Goal: Information Seeking & Learning: Find specific page/section

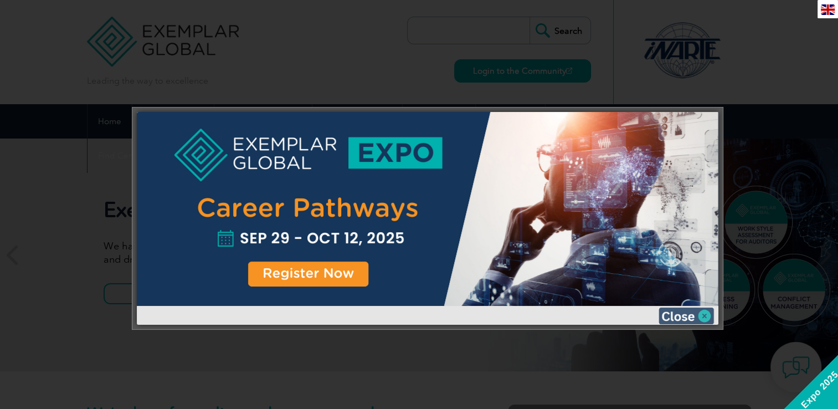
click at [707, 319] on img at bounding box center [685, 315] width 55 height 17
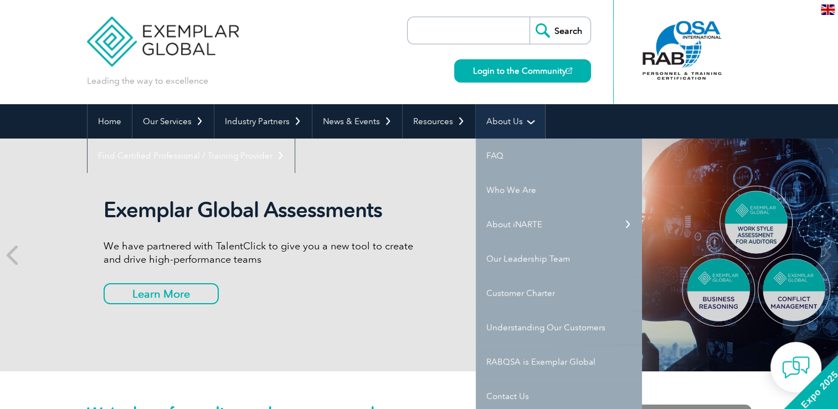
click at [491, 116] on link "About Us" at bounding box center [510, 121] width 69 height 34
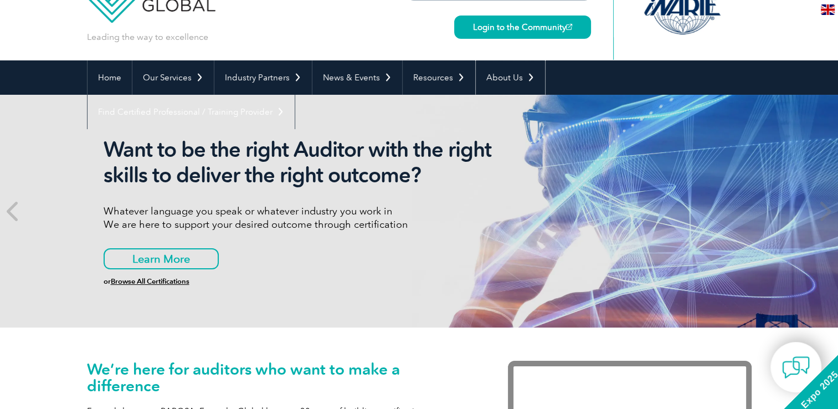
scroll to position [61, 0]
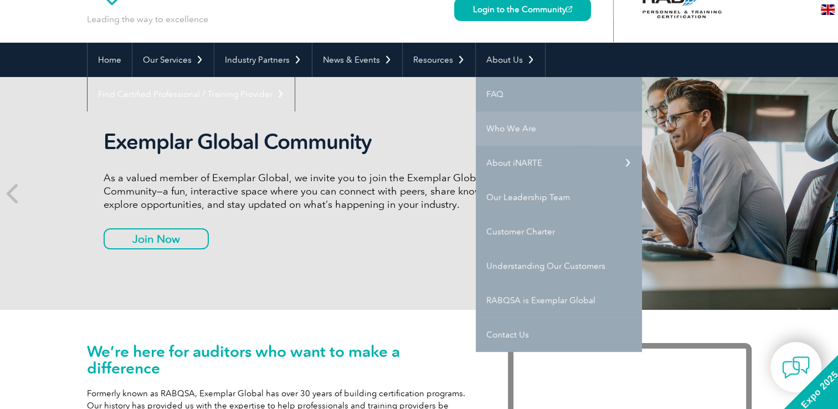
click at [535, 133] on link "Who We Are" at bounding box center [559, 128] width 166 height 34
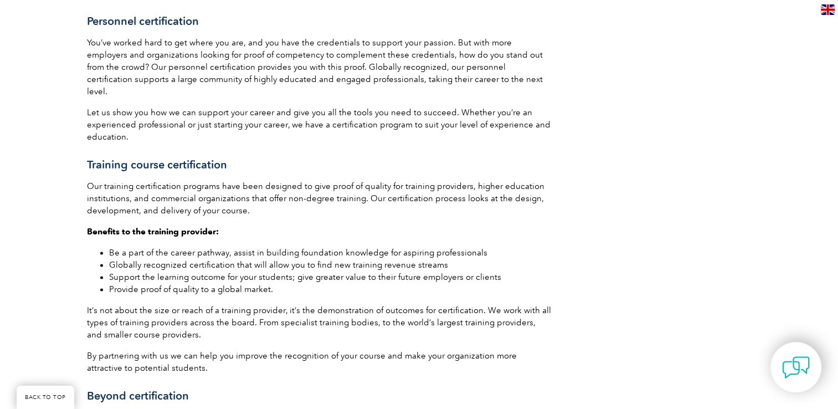
scroll to position [82, 0]
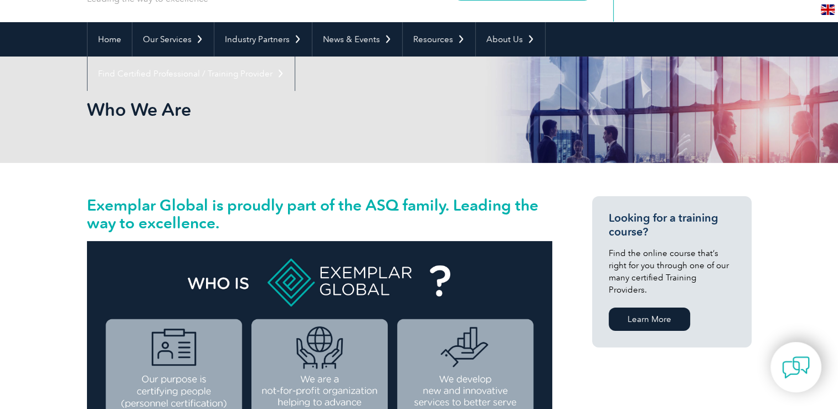
click at [399, 219] on h2 "Exemplar Global is proudly part of the ASQ family. Leading the way to excellenc…" at bounding box center [319, 213] width 465 height 35
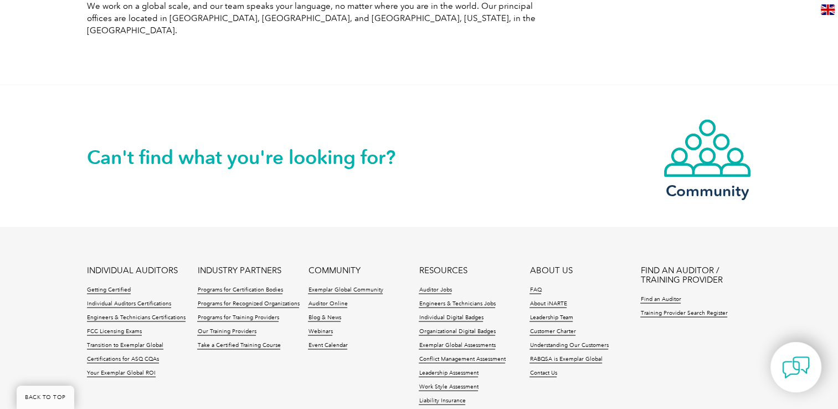
scroll to position [1964, 0]
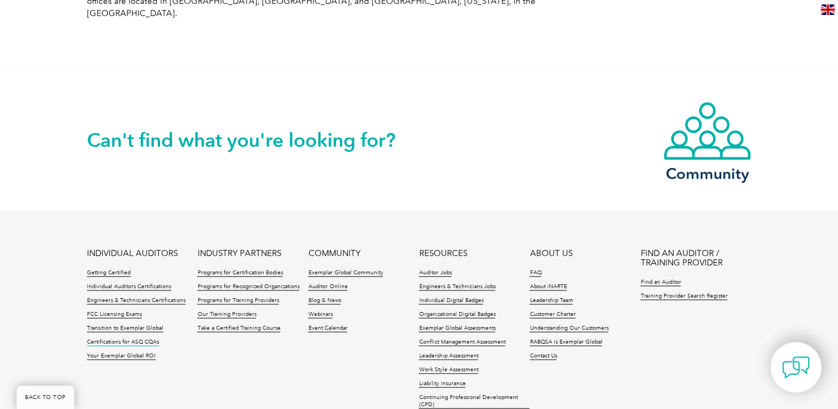
click at [115, 338] on link "Certifications for ASQ CQAs" at bounding box center [123, 342] width 72 height 8
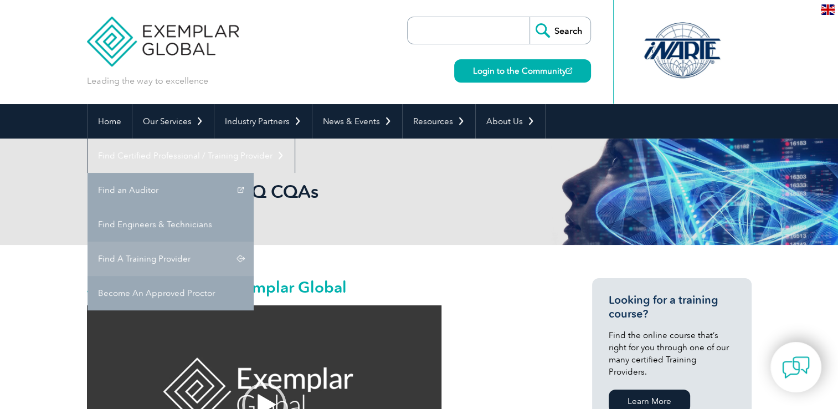
click at [254, 241] on link "Find A Training Provider" at bounding box center [170, 258] width 166 height 34
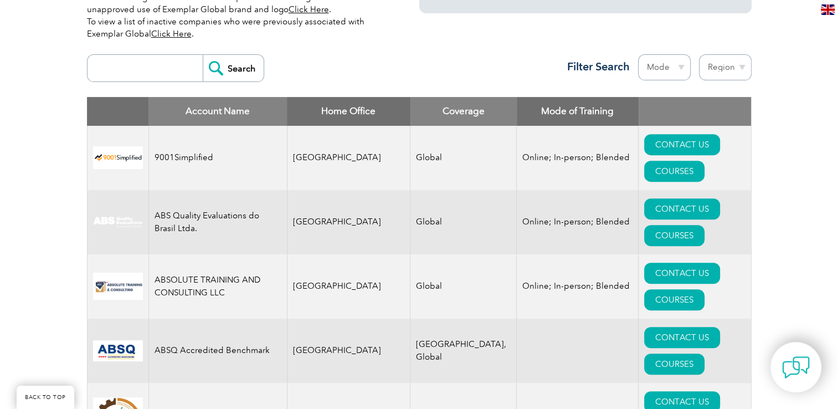
scroll to position [399, 0]
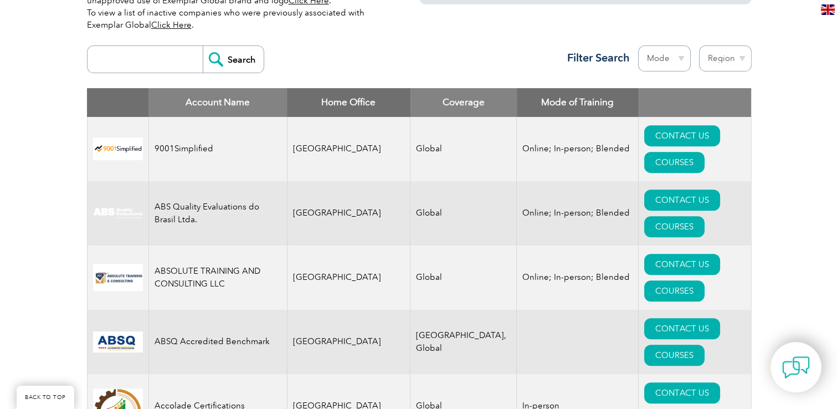
click at [162, 69] on input "search" at bounding box center [148, 59] width 110 height 27
type input "dencon"
click at [203, 46] on input "Search" at bounding box center [233, 59] width 61 height 27
click at [240, 58] on input "Search" at bounding box center [233, 59] width 61 height 27
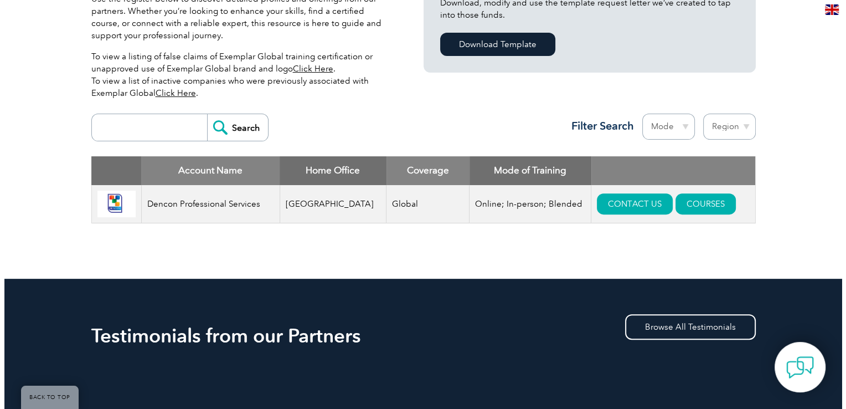
scroll to position [354, 0]
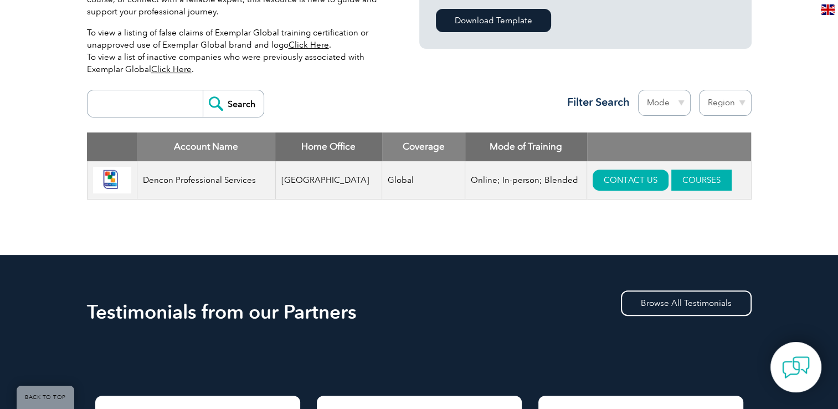
click at [688, 181] on link "COURSES" at bounding box center [701, 179] width 60 height 21
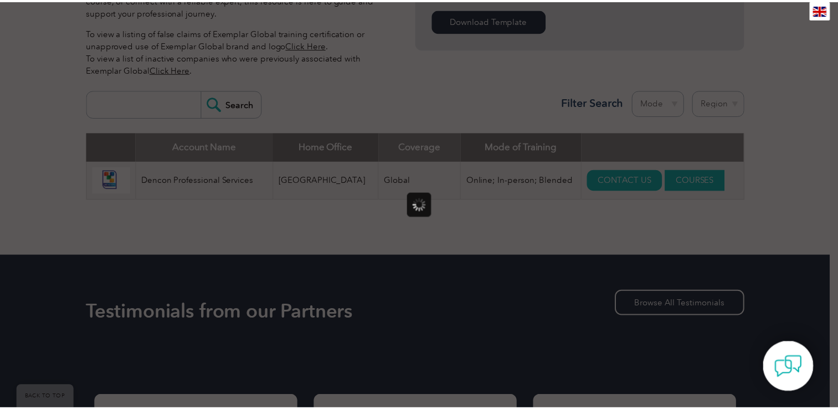
scroll to position [0, 0]
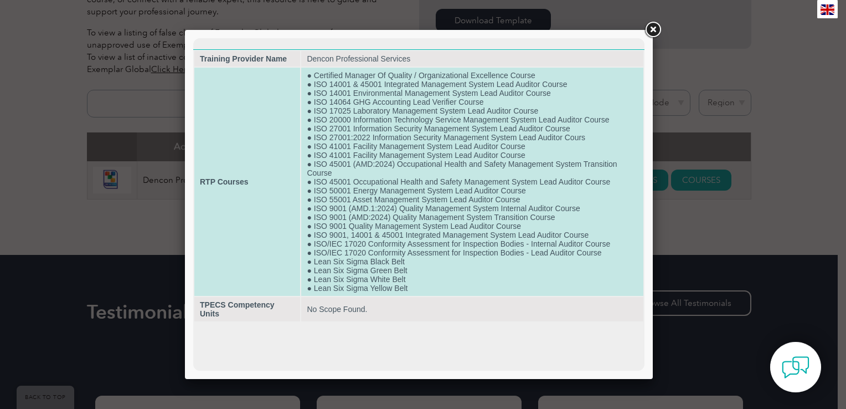
click at [417, 87] on td "● Certified Manager Of Quality / Organizational Excellence Course ● ISO 14001 &…" at bounding box center [472, 182] width 342 height 228
click at [451, 287] on td "● Certified Manager Of Quality / Organizational Excellence Course ● ISO 14001 &…" at bounding box center [472, 182] width 342 height 228
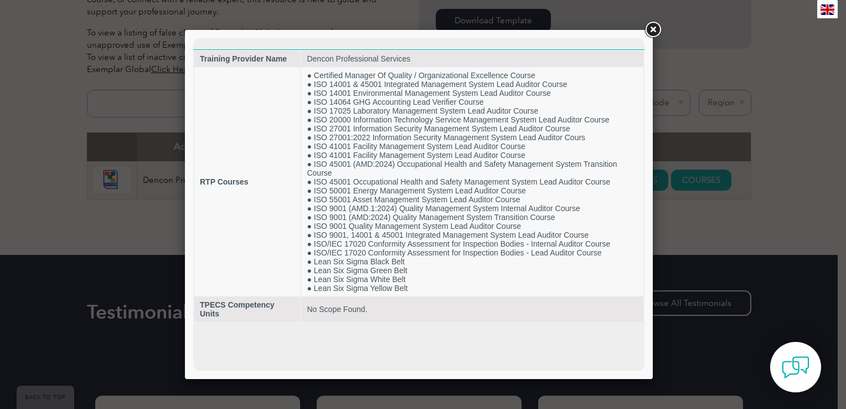
click at [651, 33] on link at bounding box center [653, 30] width 20 height 20
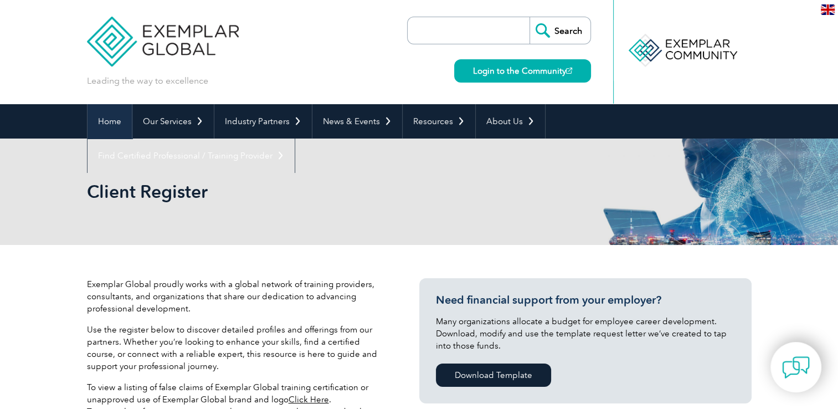
click at [117, 130] on link "Home" at bounding box center [109, 121] width 44 height 34
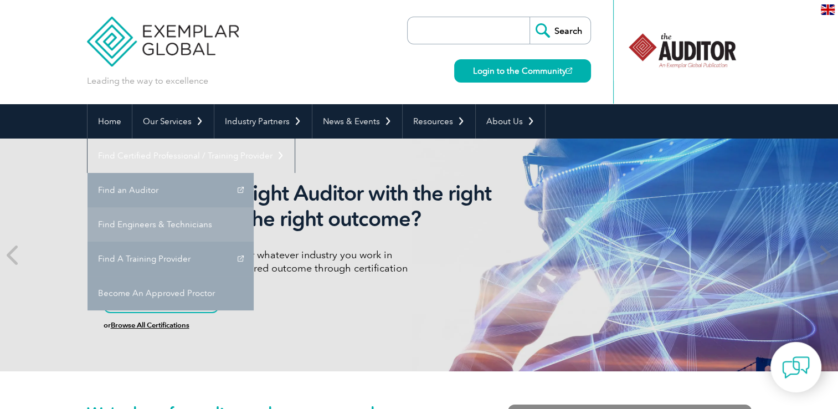
click at [254, 207] on link "Find Engineers & Technicians" at bounding box center [170, 224] width 166 height 34
